Goal: Check status: Check status

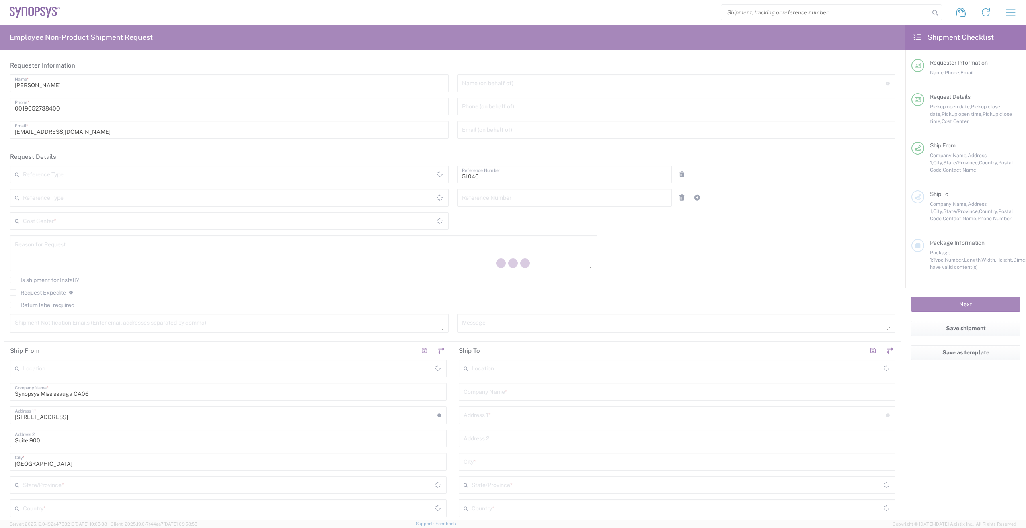
type input "Department"
type input "CA02, SG, MSIP2, R&D 510461"
type input "[GEOGRAPHIC_DATA]"
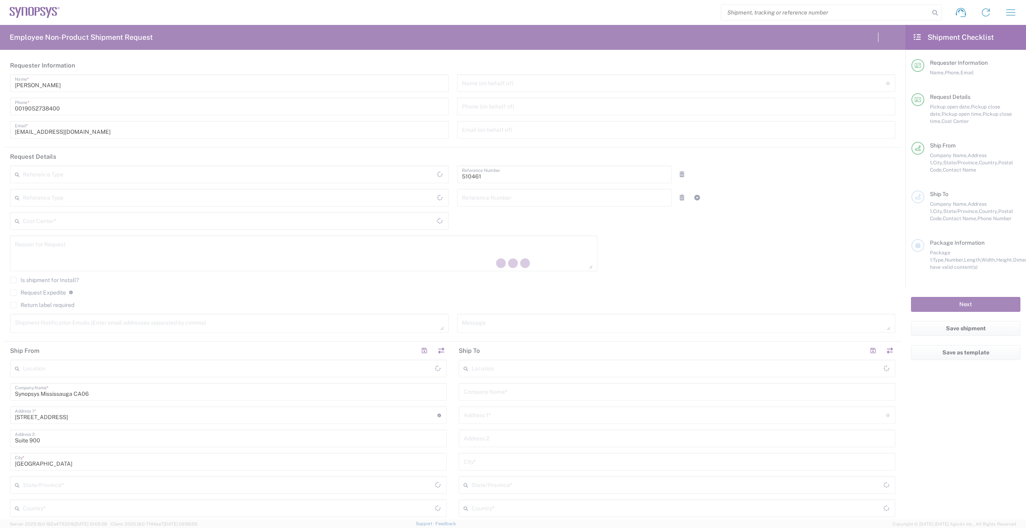
type input "Delivered at Place"
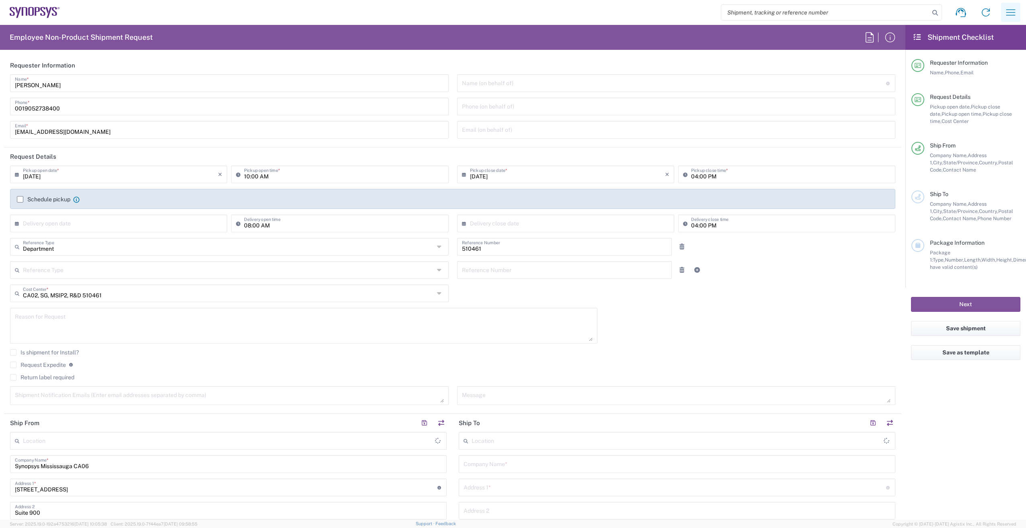
click at [1013, 8] on icon "button" at bounding box center [1010, 12] width 13 height 13
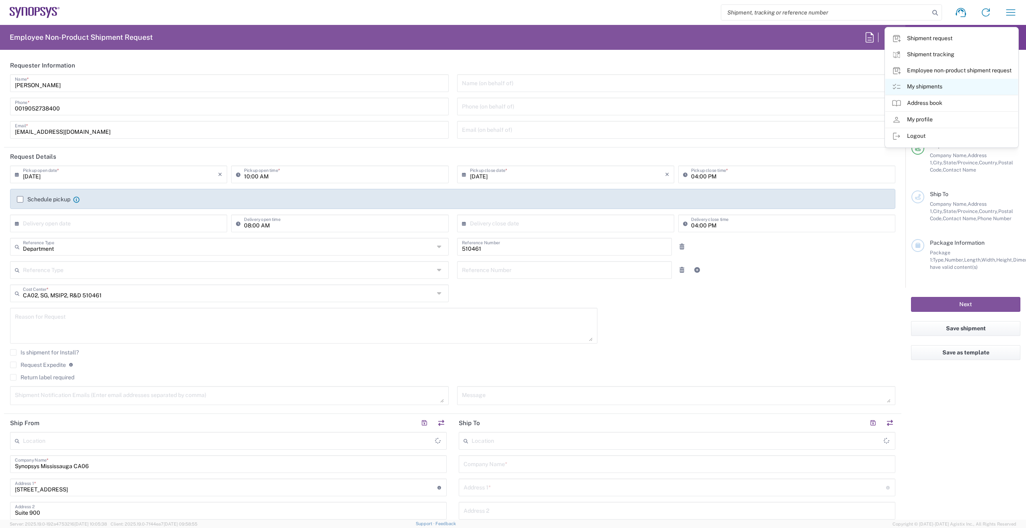
click at [917, 87] on link "My shipments" at bounding box center [951, 87] width 133 height 16
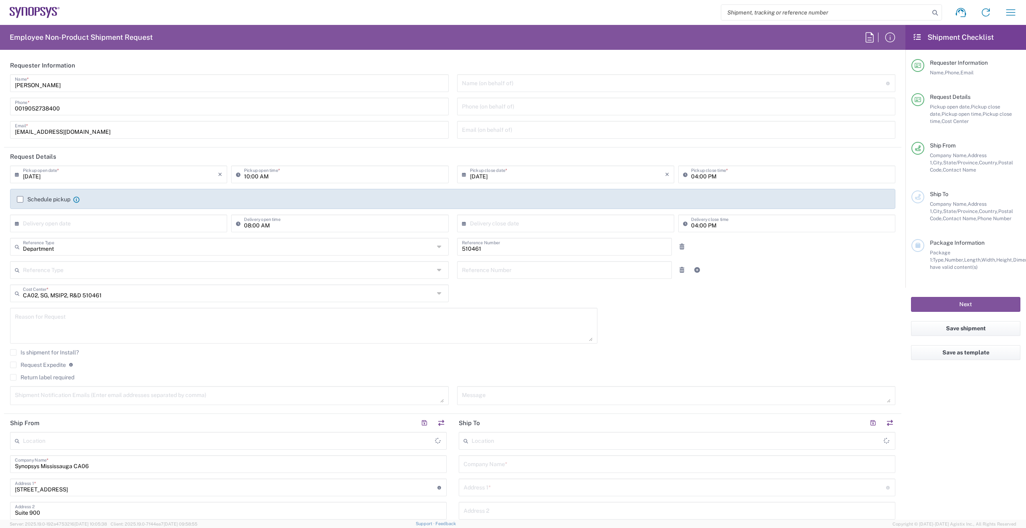
type input "[GEOGRAPHIC_DATA] CA06"
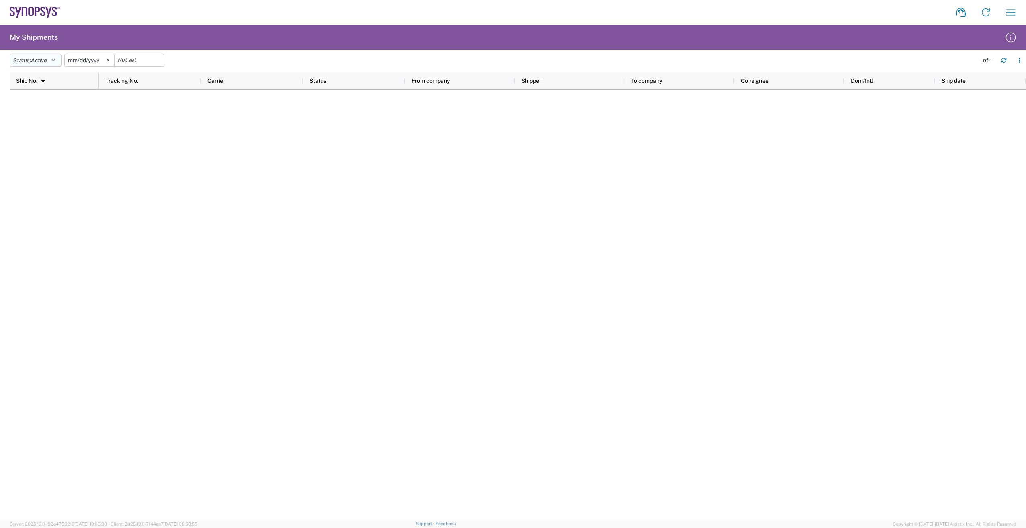
click at [53, 58] on button "Status: Active" at bounding box center [36, 60] width 52 height 13
click at [38, 115] on span "Approved" at bounding box center [57, 115] width 94 height 12
click at [68, 61] on button "Status: Approved" at bounding box center [40, 60] width 61 height 13
click at [43, 152] on span "Pending" at bounding box center [57, 155] width 94 height 12
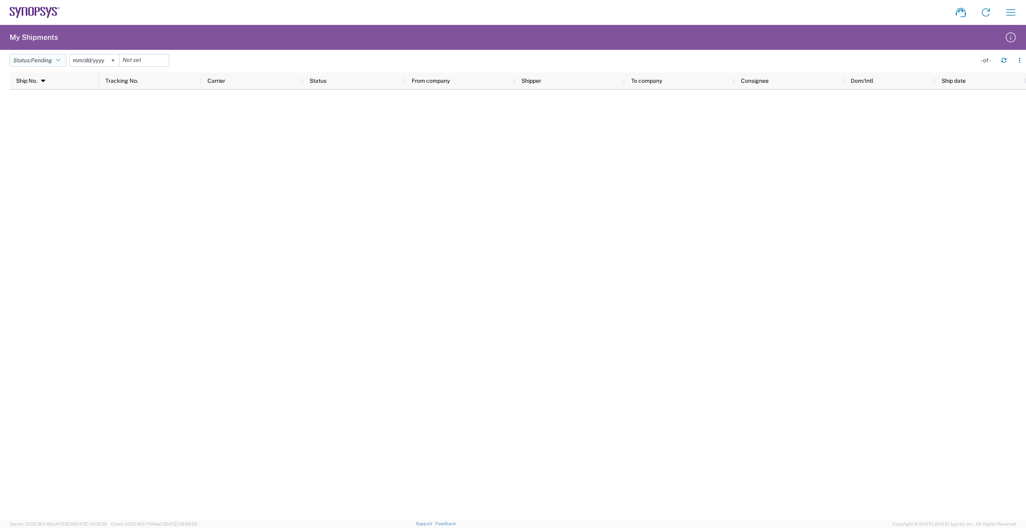
click at [66, 58] on button "Status: Pending" at bounding box center [38, 60] width 57 height 13
click at [106, 60] on input "[DATE]" at bounding box center [94, 60] width 49 height 12
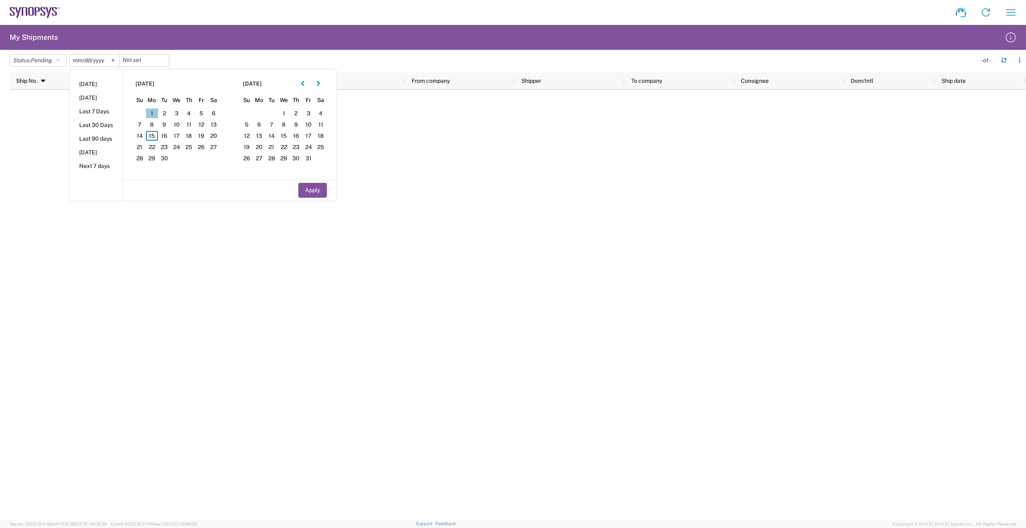
click at [155, 113] on span "1" at bounding box center [152, 114] width 12 height 10
click at [319, 194] on button "Apply" at bounding box center [312, 190] width 29 height 15
type input "[DATE]"
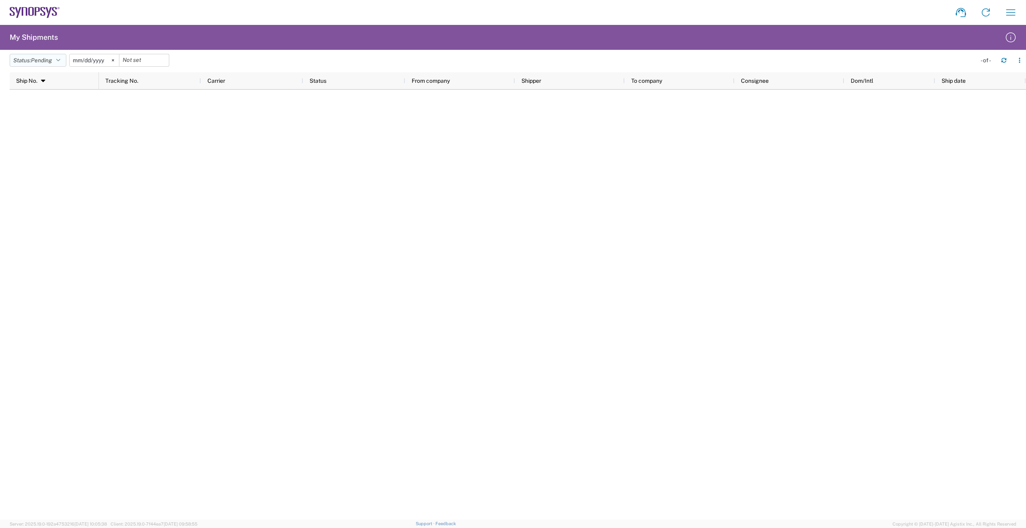
click at [60, 58] on icon "button" at bounding box center [58, 60] width 4 height 6
click at [117, 58] on svg-icon at bounding box center [113, 60] width 12 height 12
click at [105, 62] on input "date" at bounding box center [94, 60] width 49 height 12
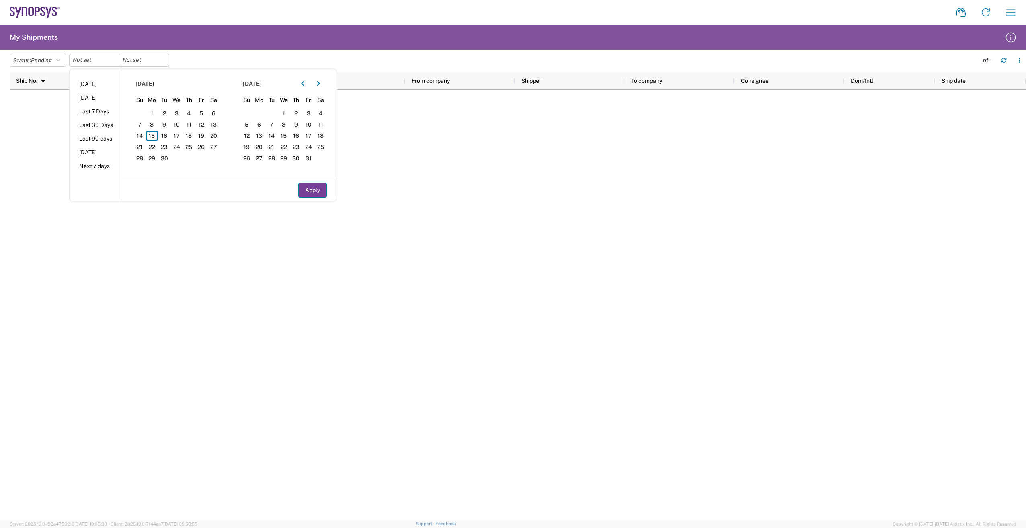
click at [322, 193] on button "Apply" at bounding box center [312, 190] width 29 height 15
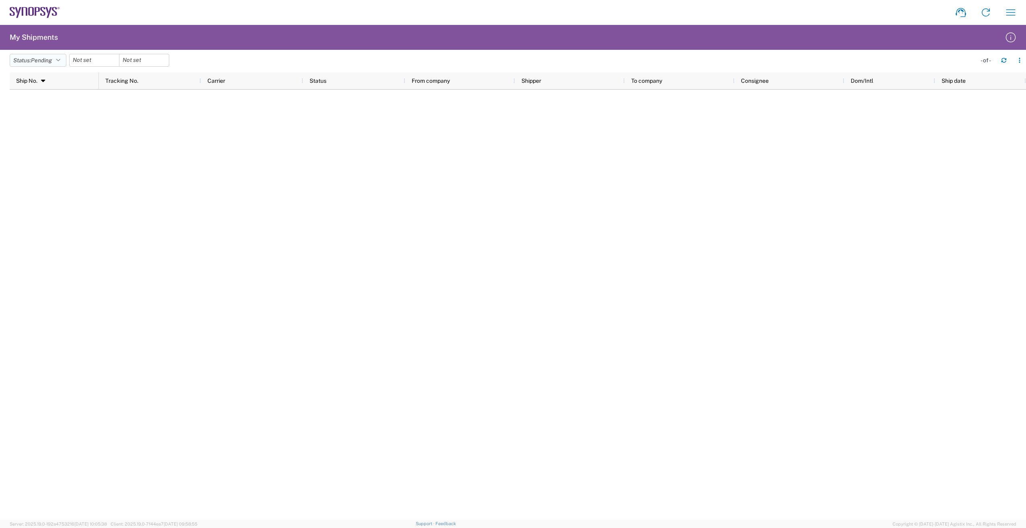
click at [60, 62] on icon "button" at bounding box center [58, 60] width 4 height 6
click at [53, 88] on span "Active" at bounding box center [57, 90] width 94 height 12
click at [55, 59] on icon "button" at bounding box center [53, 60] width 4 height 6
click at [39, 102] on span "All" at bounding box center [57, 102] width 94 height 12
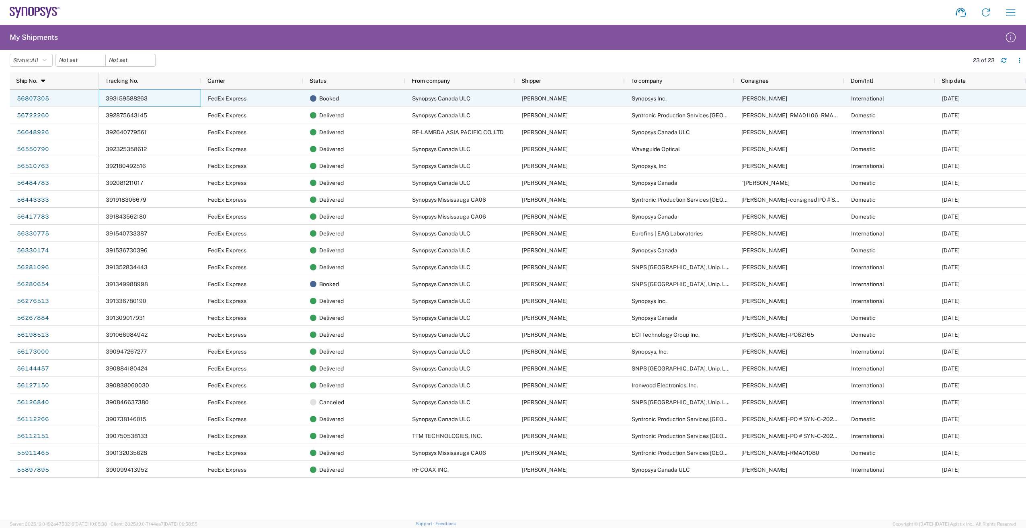
drag, startPoint x: 155, startPoint y: 99, endPoint x: 115, endPoint y: 99, distance: 40.6
click at [115, 99] on div "393159588263" at bounding box center [150, 98] width 102 height 17
click at [148, 99] on div "393159588263" at bounding box center [150, 98] width 102 height 17
click at [39, 96] on link "56807305" at bounding box center [32, 98] width 33 height 13
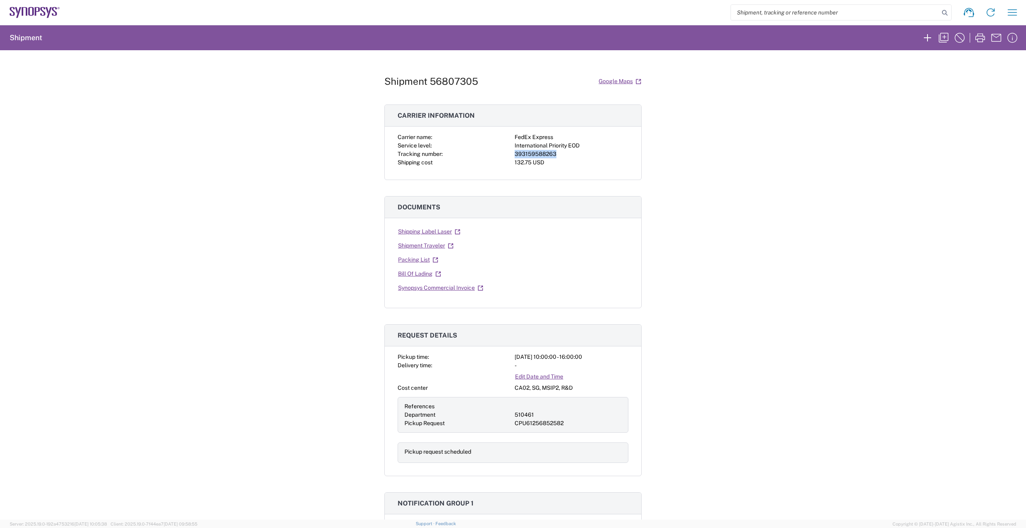
drag, startPoint x: 511, startPoint y: 152, endPoint x: 557, endPoint y: 154, distance: 46.3
click at [557, 154] on div "Carrier name: FedEx Express Service level: International Priority EOD Tracking …" at bounding box center [513, 150] width 231 height 34
drag, startPoint x: 557, startPoint y: 154, endPoint x: 533, endPoint y: 156, distance: 24.2
copy div "393159588263"
click at [693, 203] on div "Shipment 56807305 Google Maps Carrier information Carrier name: FedEx Express S…" at bounding box center [513, 285] width 1026 height 470
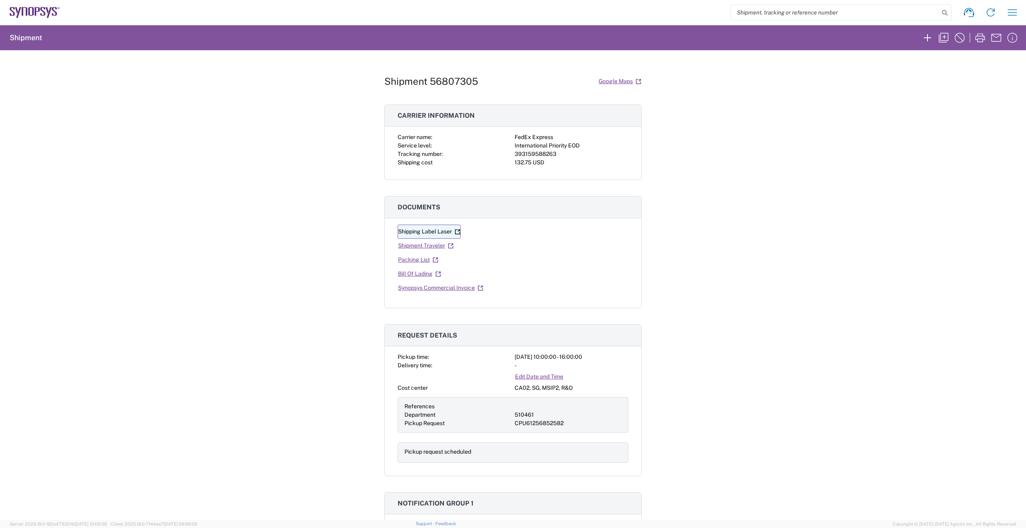
click at [409, 230] on link "Shipping Label Laser" at bounding box center [429, 232] width 63 height 14
